Goal: Task Accomplishment & Management: Manage account settings

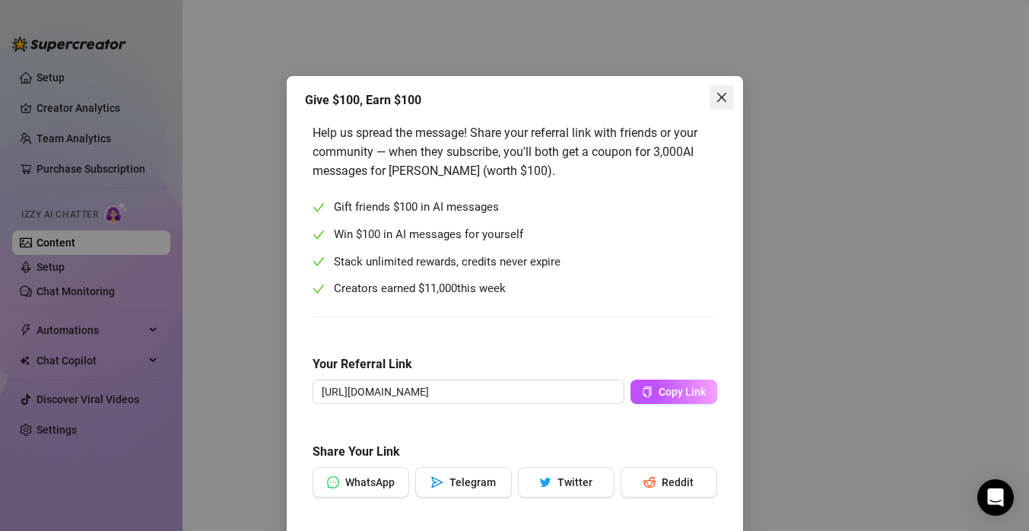
click at [723, 98] on icon "close" at bounding box center [722, 97] width 12 height 12
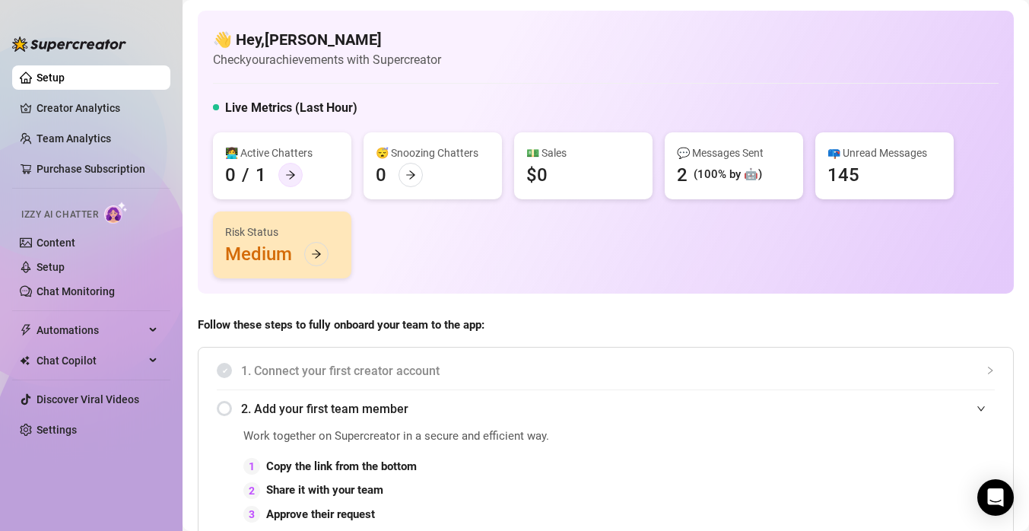
click at [293, 175] on icon "arrow-right" at bounding box center [290, 175] width 9 height 8
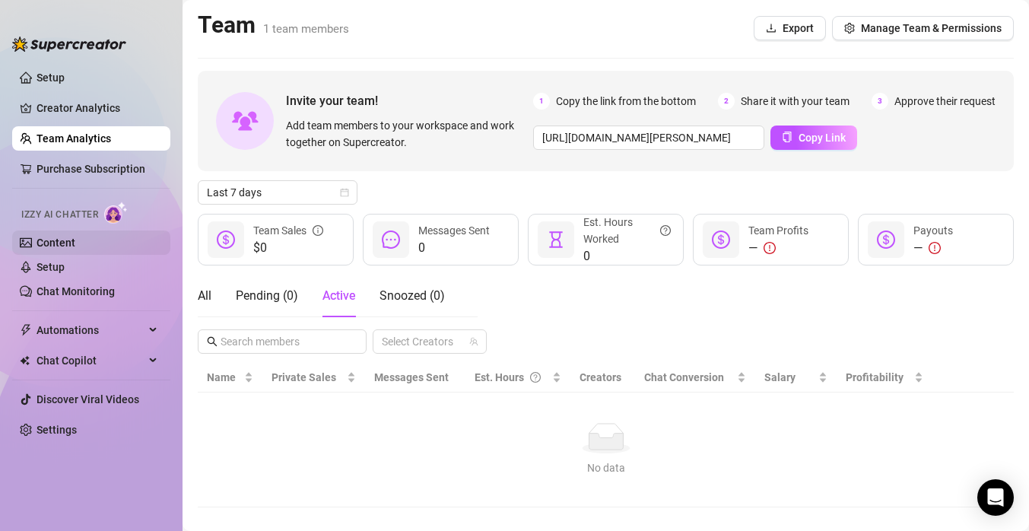
click at [68, 246] on link "Content" at bounding box center [56, 243] width 39 height 12
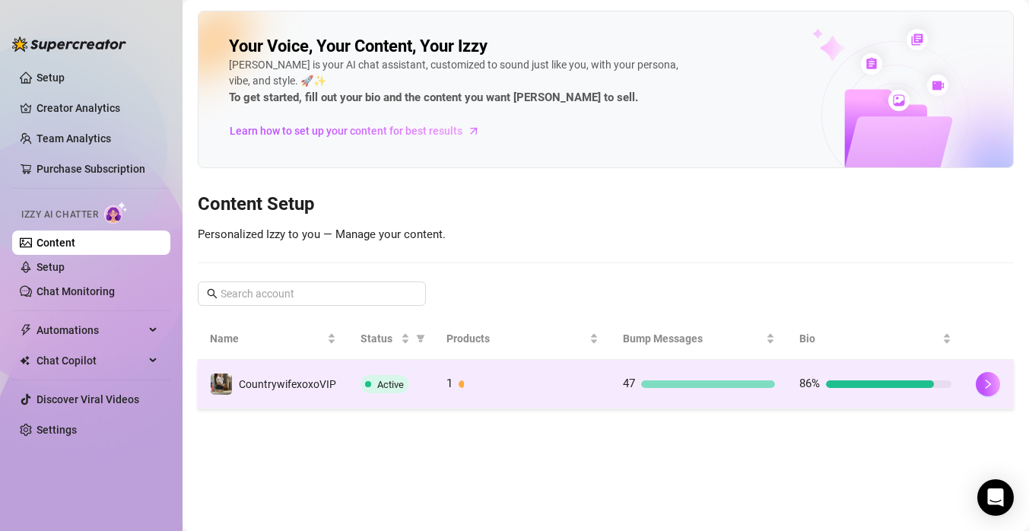
click at [522, 388] on div "1" at bounding box center [522, 384] width 152 height 18
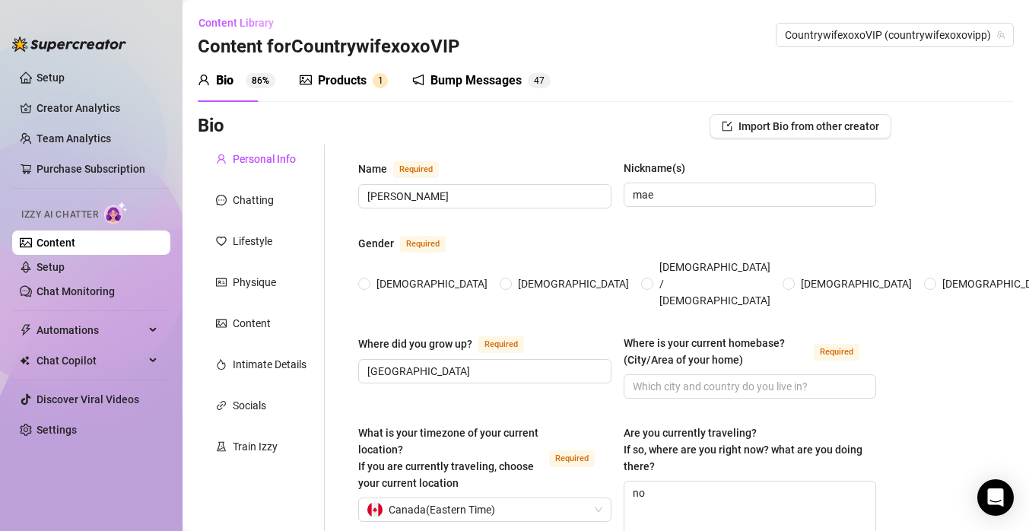
radio input "true"
type input "[DATE]"
click at [269, 319] on div "Content" at bounding box center [252, 323] width 38 height 17
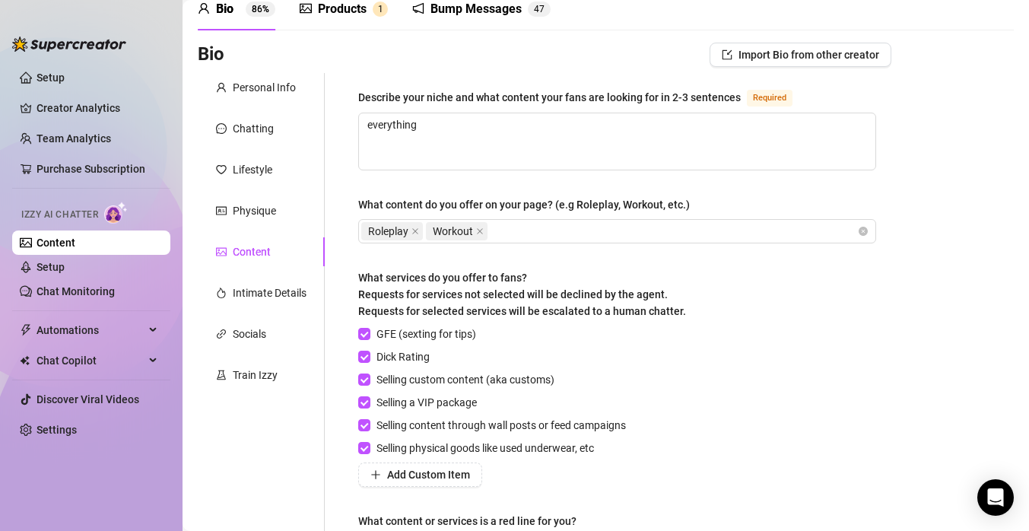
scroll to position [62, 0]
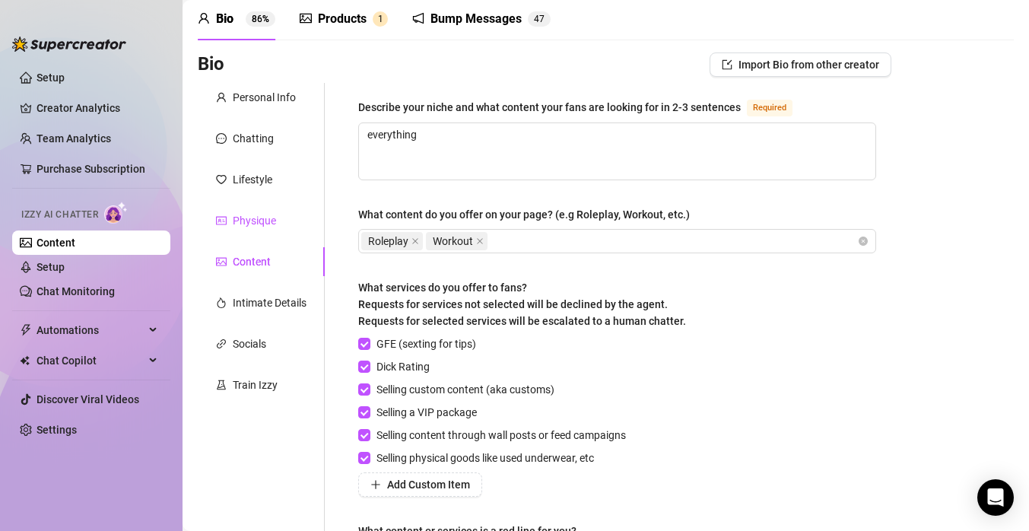
click at [246, 218] on div "Physique" at bounding box center [254, 220] width 43 height 17
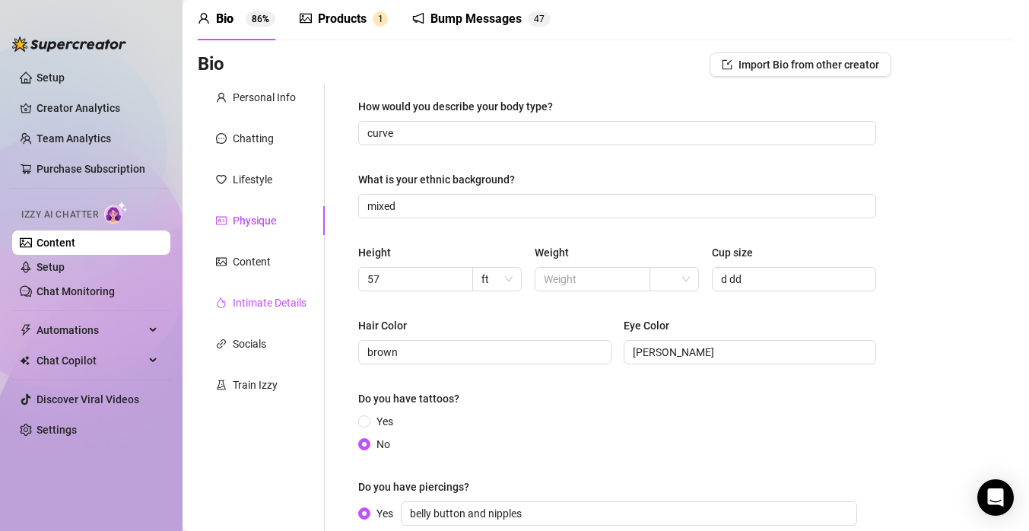
click at [279, 297] on div "Intimate Details" at bounding box center [270, 302] width 74 height 17
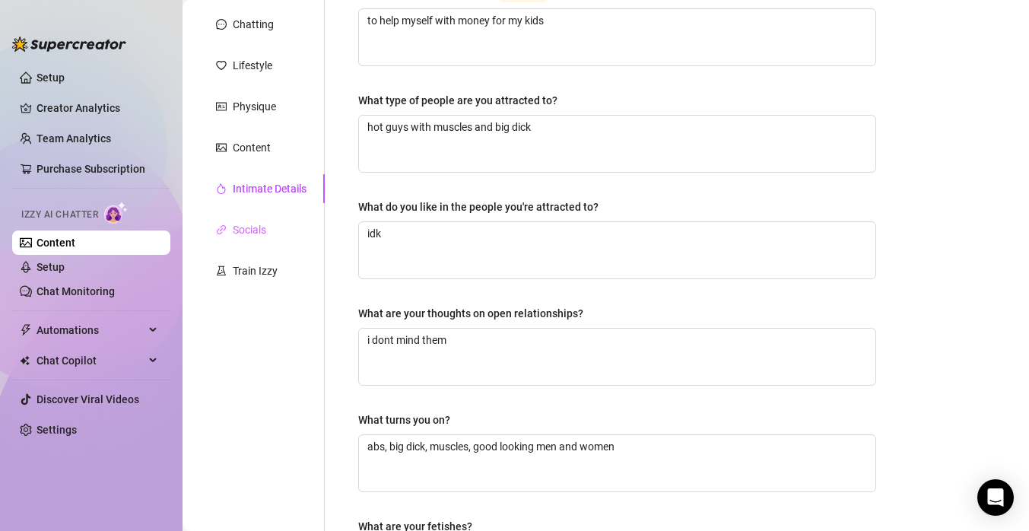
scroll to position [170, 0]
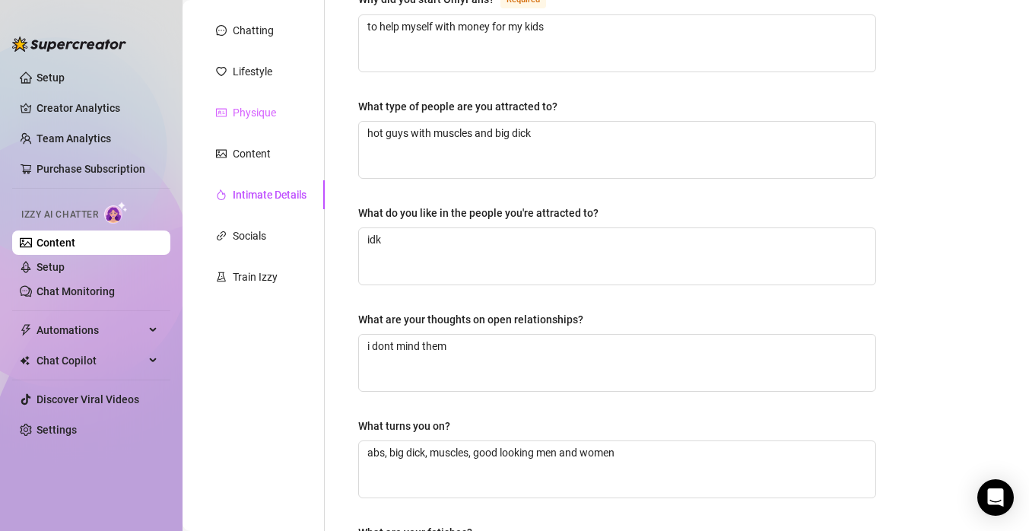
click at [289, 106] on div "Physique" at bounding box center [261, 112] width 127 height 29
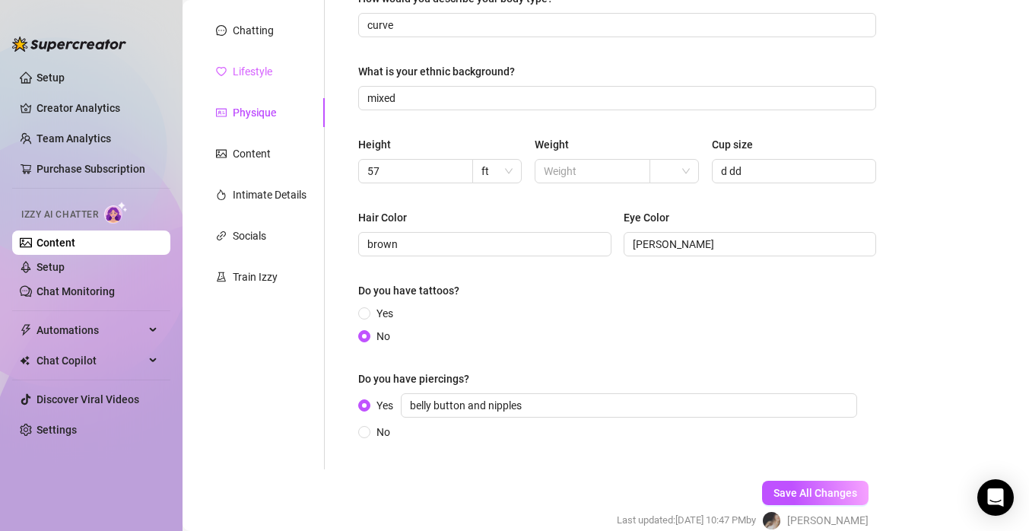
click at [278, 73] on div "Lifestyle" at bounding box center [261, 71] width 127 height 29
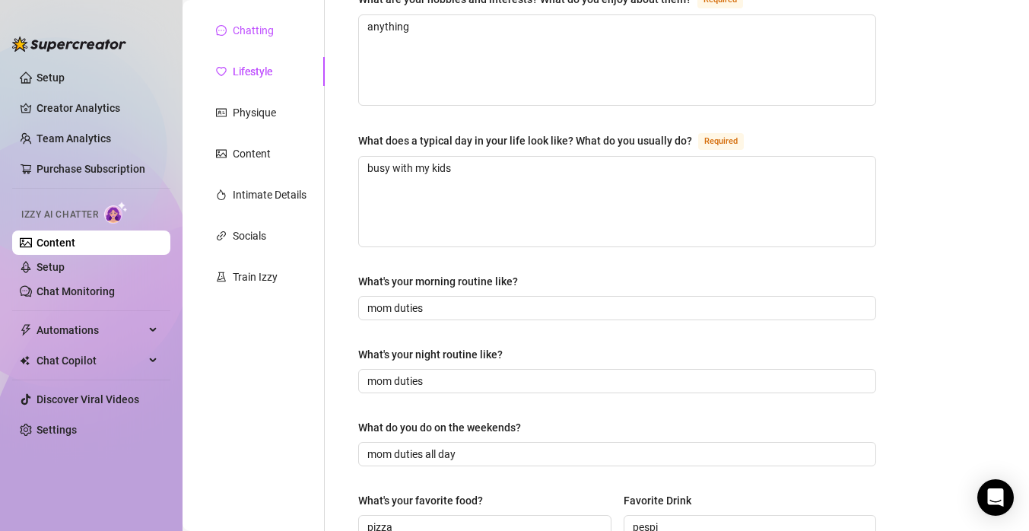
click at [265, 35] on div "Chatting" at bounding box center [253, 30] width 41 height 17
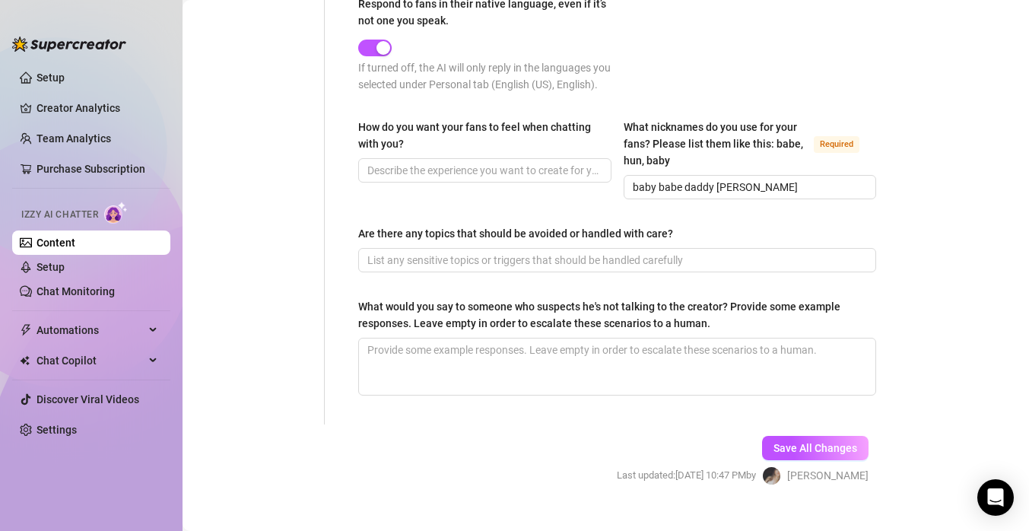
scroll to position [961, 0]
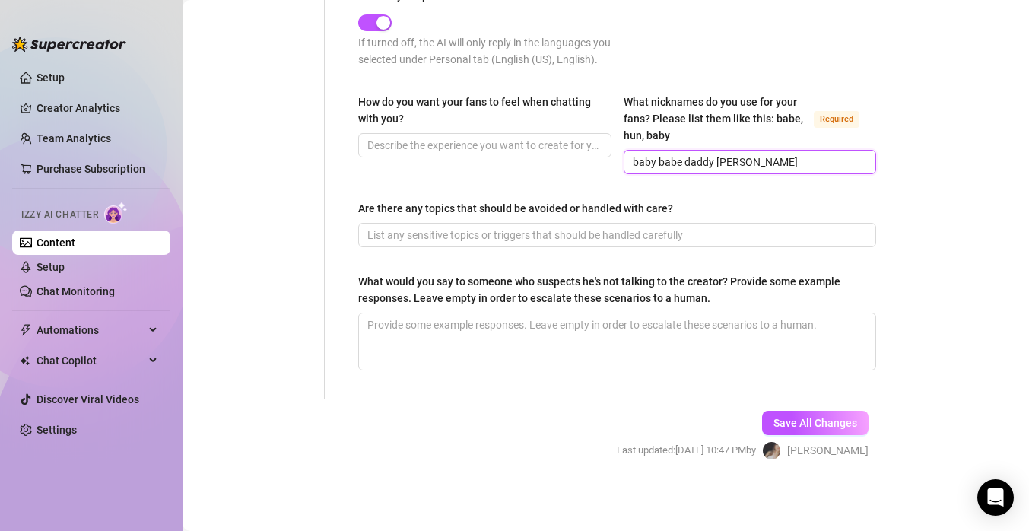
click at [657, 163] on input "baby babe daddy [PERSON_NAME]" at bounding box center [749, 162] width 232 height 17
click at [685, 164] on input "baby, babe daddy [PERSON_NAME]" at bounding box center [749, 162] width 232 height 17
click at [719, 164] on input "baby, babe, daddy [PERSON_NAME]" at bounding box center [749, 162] width 232 height 17
type input "baby, babe, daddy, [PERSON_NAME]"
click at [831, 424] on span "Save All Changes" at bounding box center [816, 423] width 84 height 12
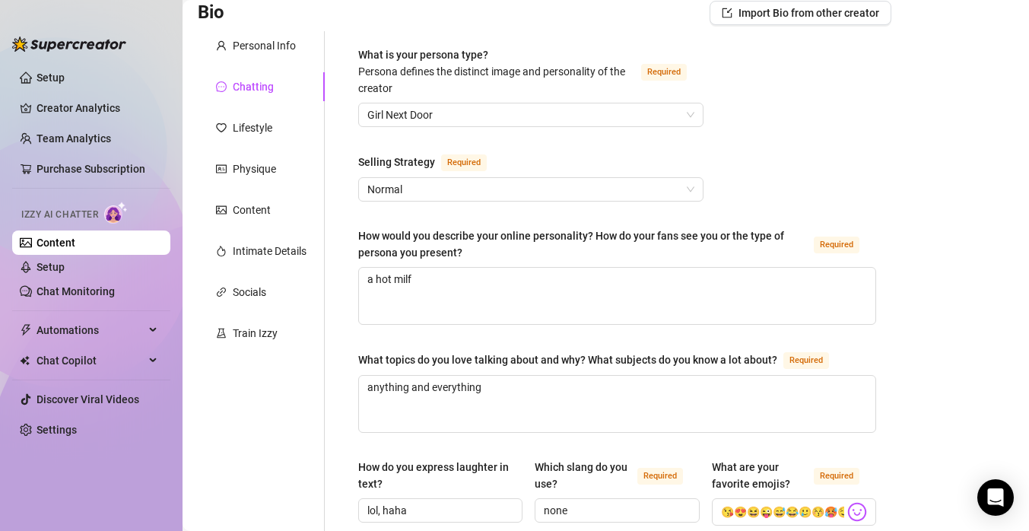
scroll to position [102, 0]
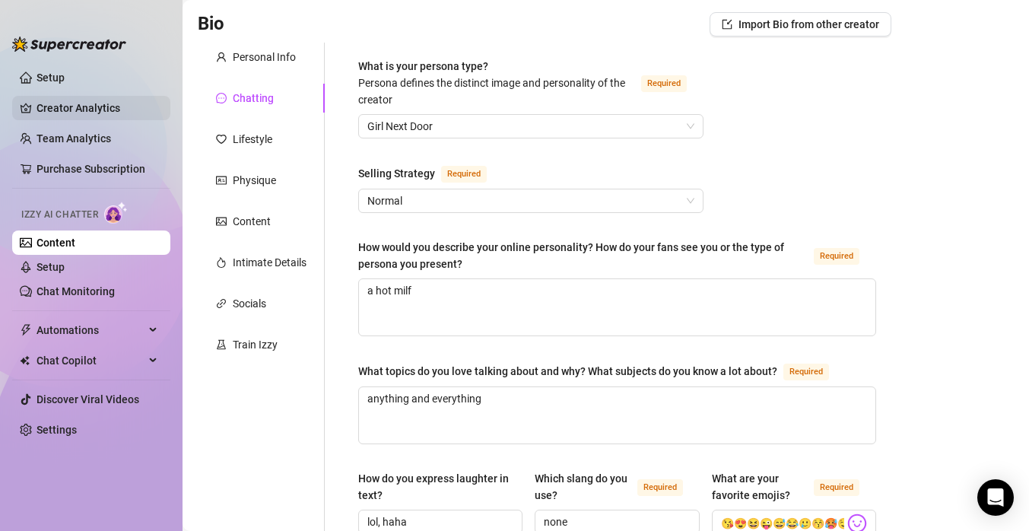
click at [100, 110] on link "Creator Analytics" at bounding box center [98, 108] width 122 height 24
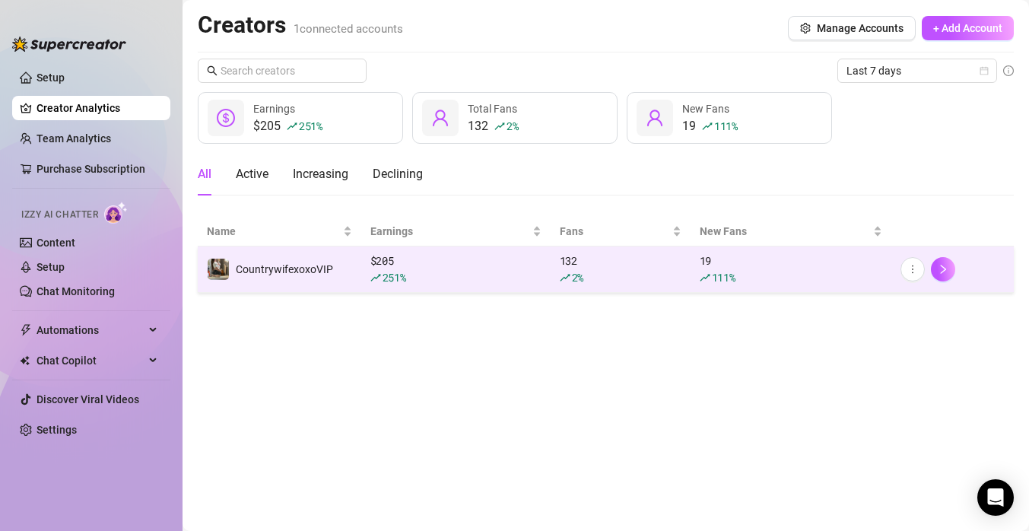
click at [493, 276] on div "251 %" at bounding box center [455, 277] width 171 height 17
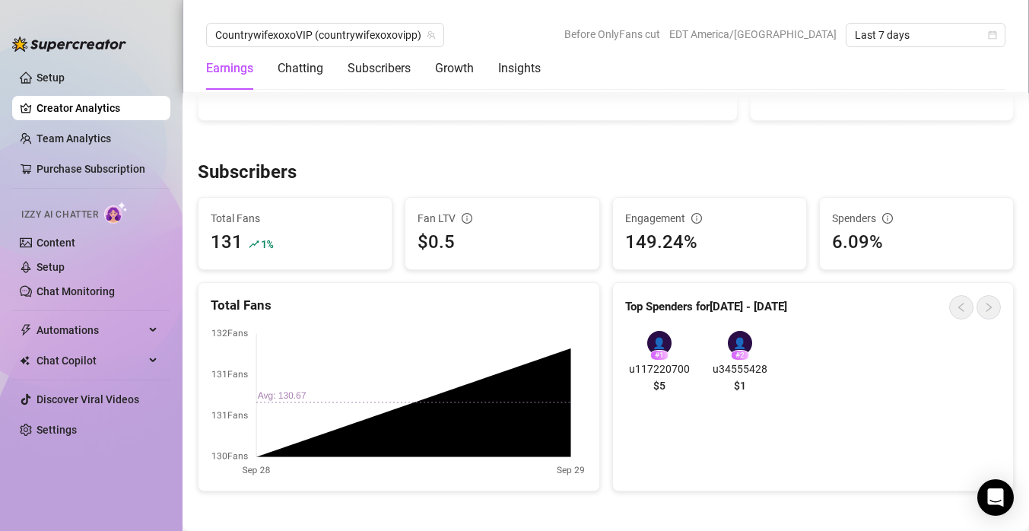
scroll to position [853, 0]
